Goal: Find specific page/section: Find specific page/section

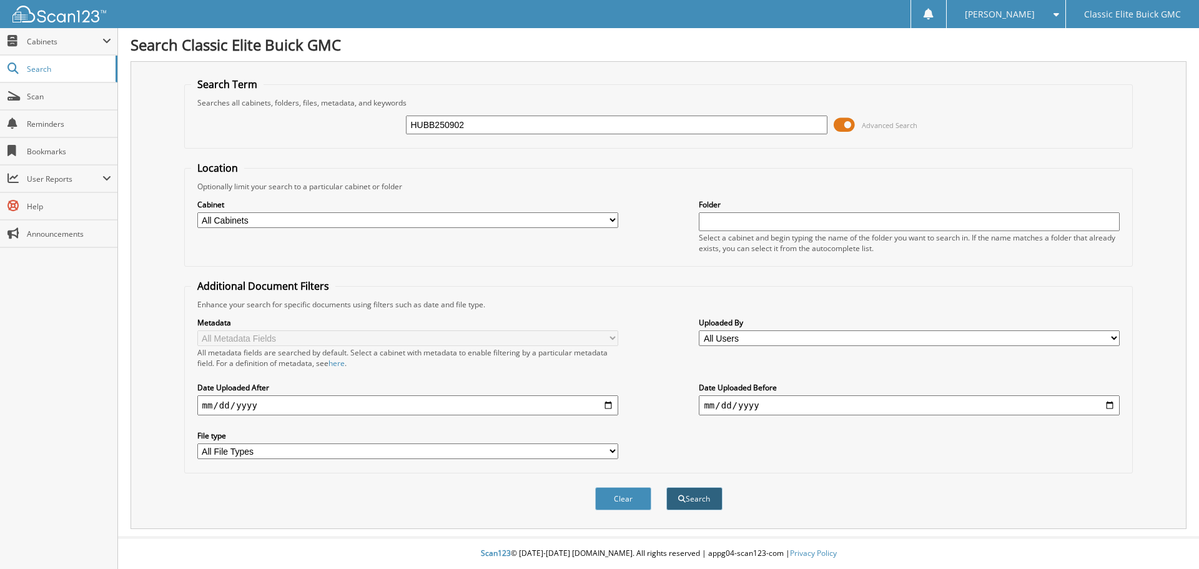
type input "HUBB250902"
click at [687, 506] on button "Search" at bounding box center [694, 498] width 56 height 23
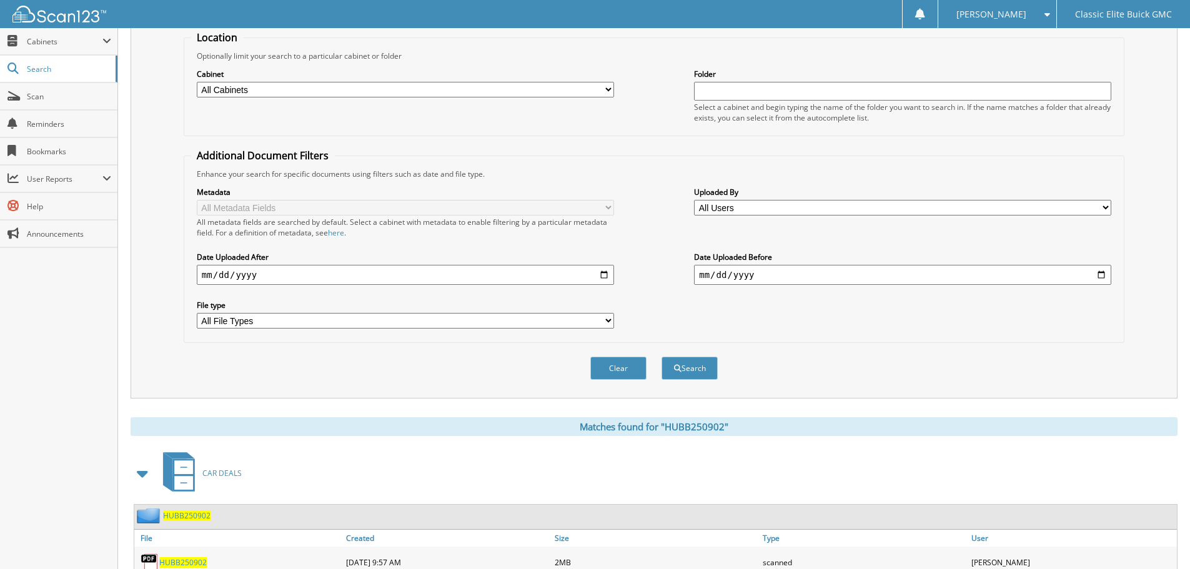
scroll to position [205, 0]
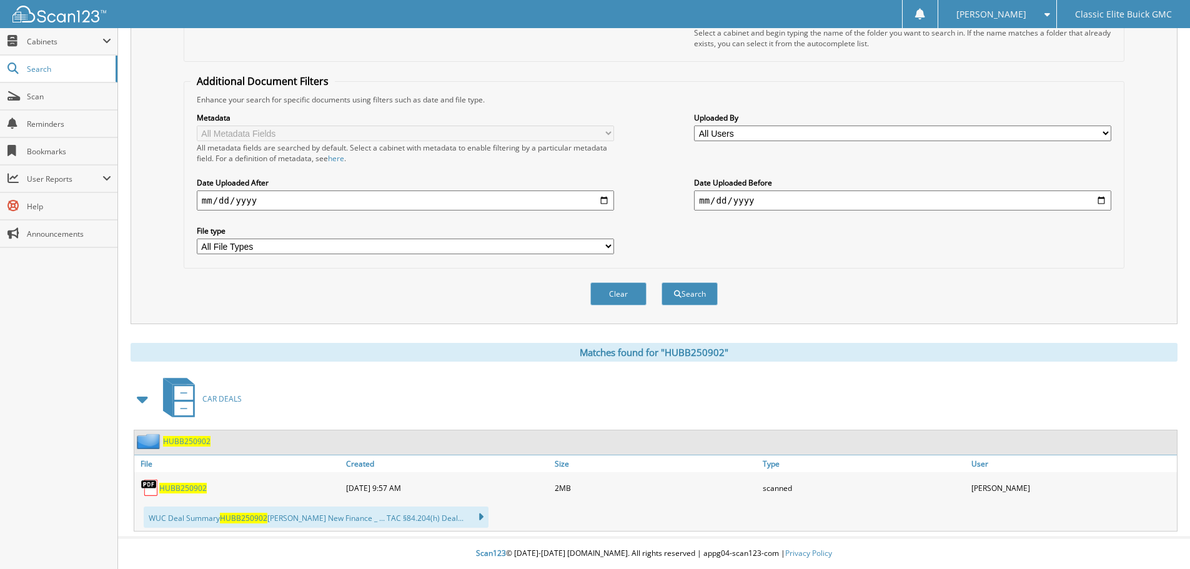
click at [191, 498] on div "HUBB250902" at bounding box center [238, 487] width 209 height 25
click at [191, 493] on div "HUBB250902" at bounding box center [238, 487] width 209 height 25
click at [192, 491] on span "HUBB250902" at bounding box center [182, 488] width 47 height 11
